Goal: Transaction & Acquisition: Purchase product/service

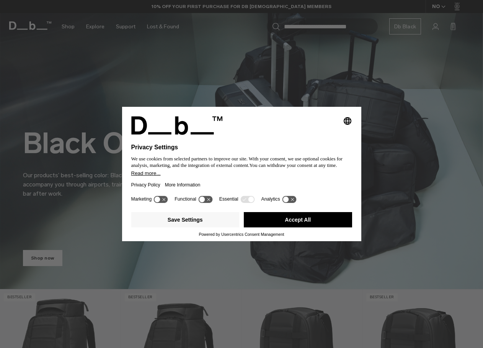
click at [308, 222] on button "Accept All" at bounding box center [298, 219] width 108 height 15
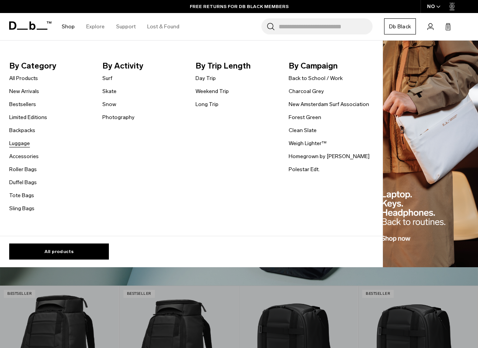
click at [18, 142] on link "Luggage" at bounding box center [19, 143] width 21 height 8
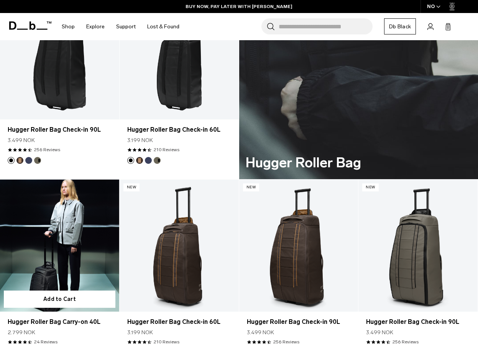
scroll to position [1571, 0]
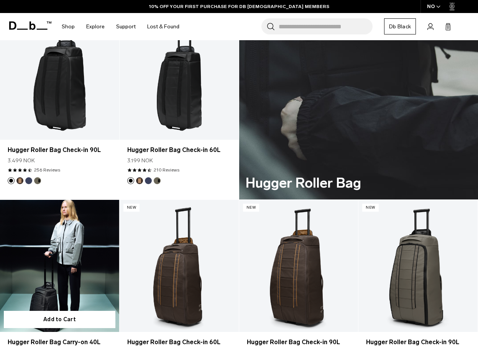
click at [89, 247] on link "Hugger Roller Bag Carry-on 40L" at bounding box center [59, 266] width 119 height 132
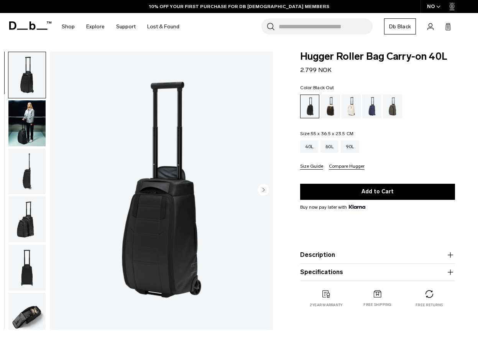
click at [32, 316] on img "button" at bounding box center [26, 316] width 37 height 46
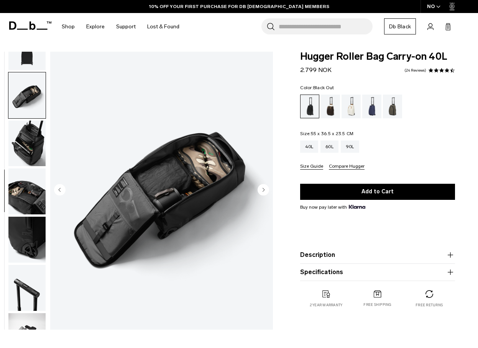
scroll to position [241, 0]
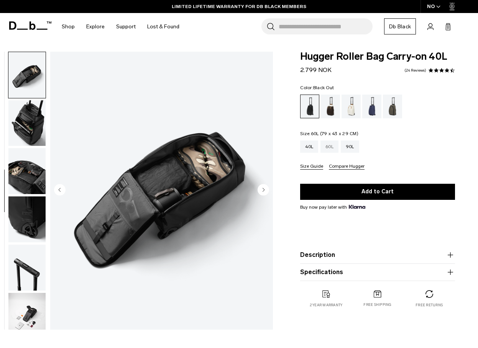
click at [329, 146] on div "60L" at bounding box center [329, 147] width 18 height 12
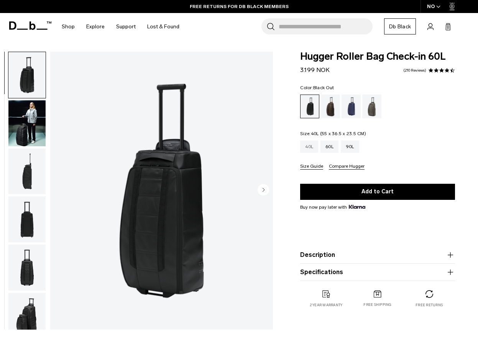
click at [310, 145] on div "40L" at bounding box center [309, 147] width 18 height 12
